Goal: Information Seeking & Learning: Learn about a topic

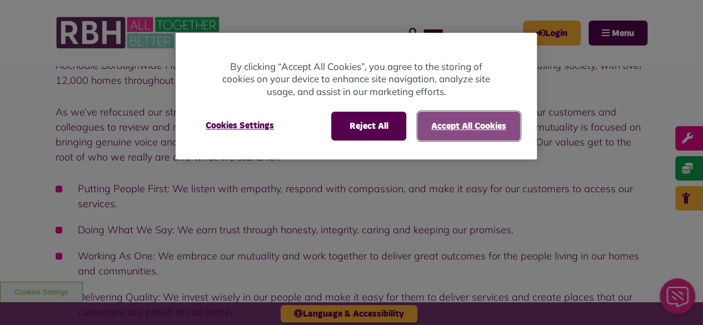
click at [468, 133] on button "Accept All Cookies" at bounding box center [468, 126] width 103 height 29
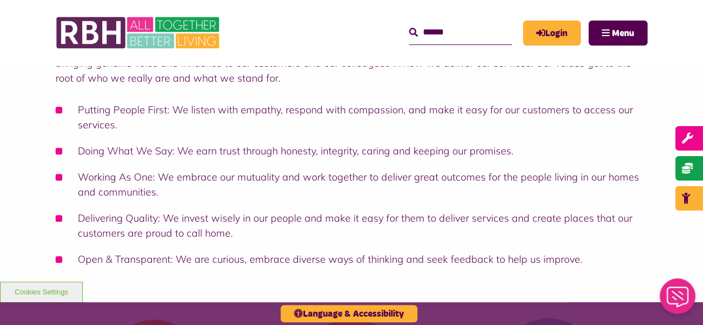
scroll to position [252, 0]
drag, startPoint x: 78, startPoint y: 105, endPoint x: 166, endPoint y: 111, distance: 88.0
click at [166, 111] on li "Putting People First: We listen with empathy, respond with compassion, and make…" at bounding box center [352, 117] width 592 height 30
click at [99, 94] on div "Rochdale Boroughwide Housing Limited (RBH) is the UK’s first tenant and employe…" at bounding box center [352, 122] width 592 height 288
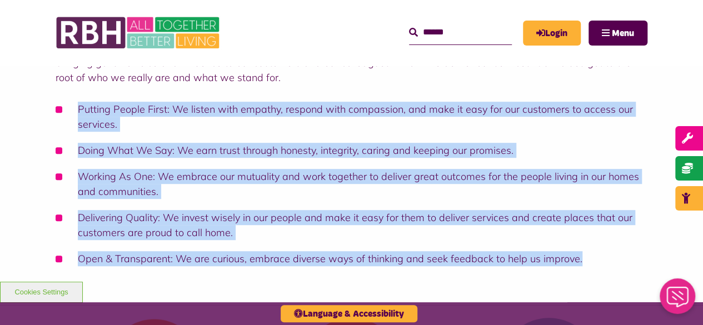
drag, startPoint x: 77, startPoint y: 105, endPoint x: 617, endPoint y: 283, distance: 568.7
click at [617, 283] on div "Rochdale Boroughwide Housing Limited (RBH) is the UK’s first tenant and employe…" at bounding box center [351, 119] width 703 height 371
copy ul "Putting People First: We listen with empathy, respond with compassion, and make…"
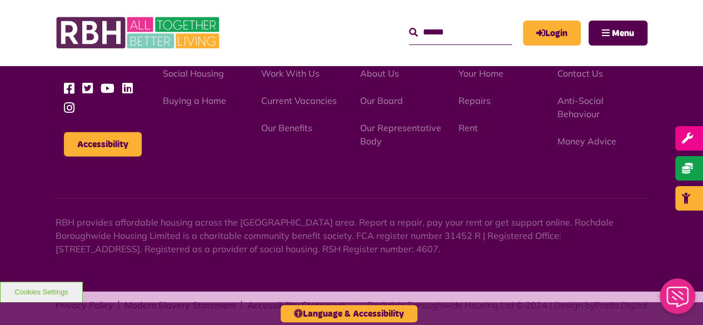
scroll to position [1457, 0]
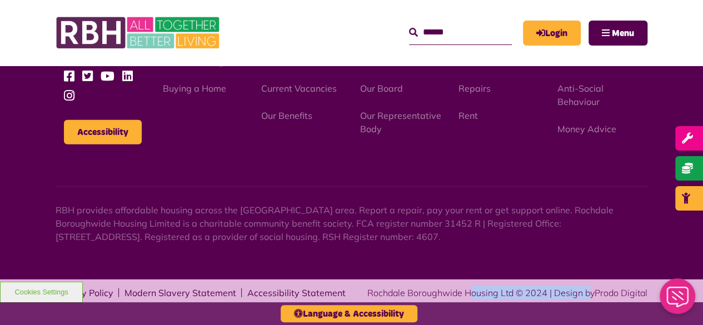
drag, startPoint x: 497, startPoint y: 294, endPoint x: 369, endPoint y: 295, distance: 127.8
click at [369, 295] on div "Rochdale Boroughwide Housing Ltd © 2024 | Design by Prodo Digital" at bounding box center [507, 292] width 280 height 13
copy div "Rochdale Boroughwide Housing"
